Goal: Task Accomplishment & Management: Use online tool/utility

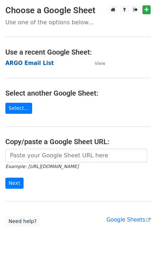
click at [6, 64] on strong "ARGO Email List" at bounding box center [29, 63] width 49 height 6
click at [9, 63] on strong "ARGO Email List" at bounding box center [29, 63] width 49 height 6
click at [28, 64] on strong "ARGO Email List" at bounding box center [29, 63] width 49 height 6
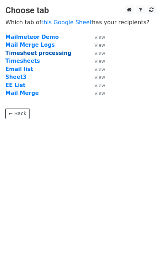
click at [33, 54] on strong "Timesheet processing" at bounding box center [38, 53] width 66 height 6
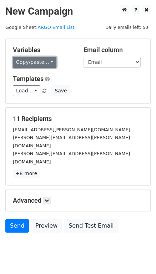
click at [51, 66] on link "Copy/paste..." at bounding box center [35, 62] width 44 height 11
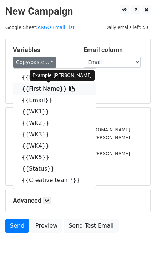
click at [42, 89] on link "{{First Name}}" at bounding box center [54, 88] width 83 height 11
